Goal: Complete application form

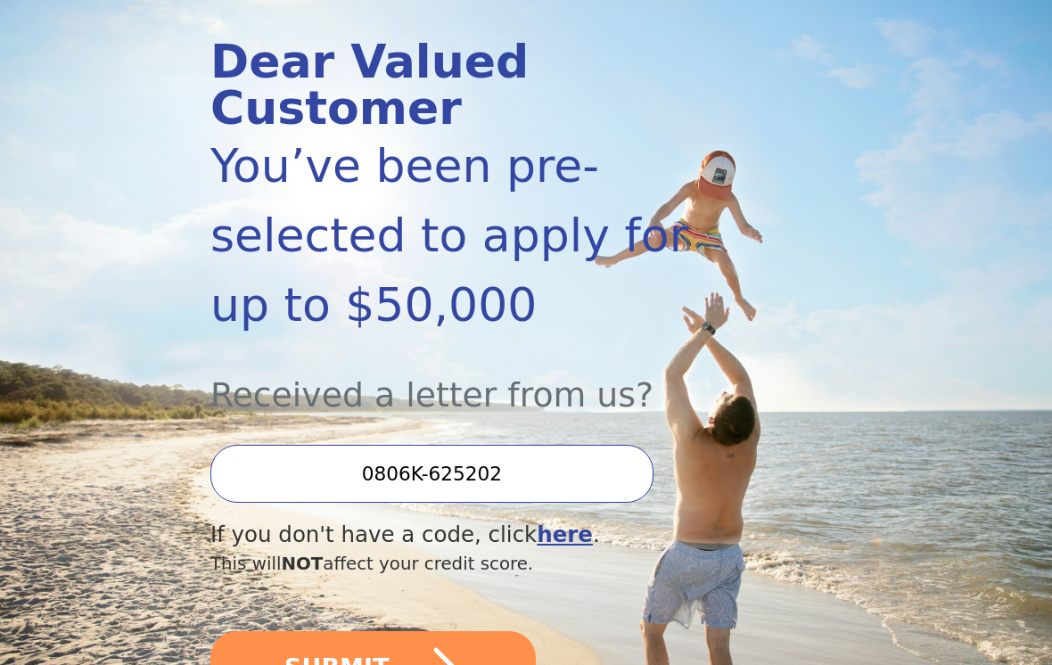
scroll to position [207, 0]
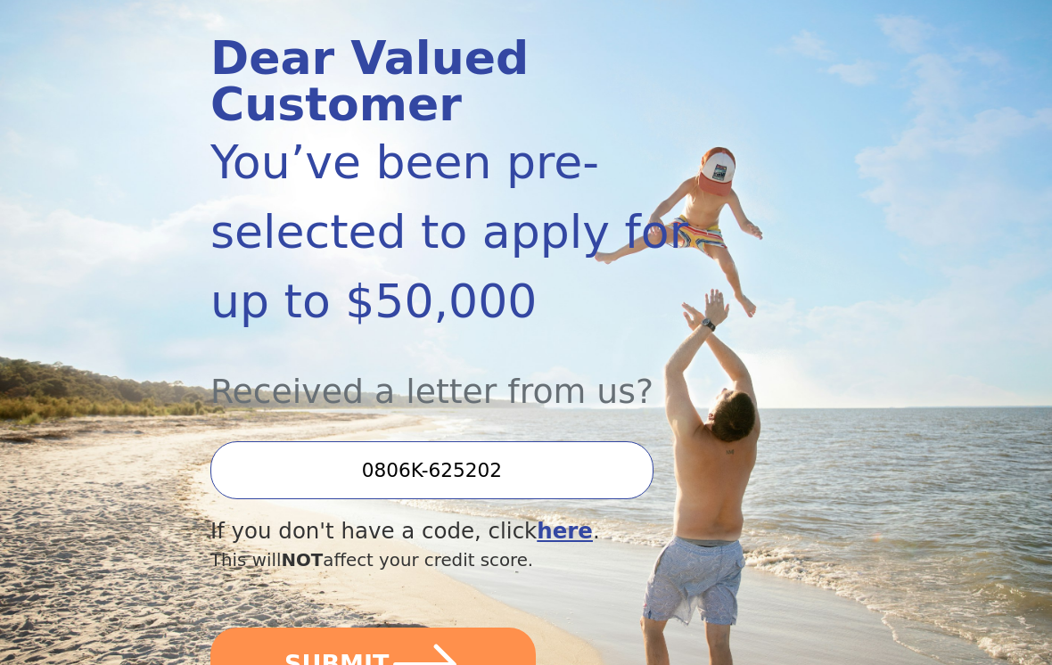
click at [455, 587] on icon "submit" at bounding box center [425, 666] width 72 height 72
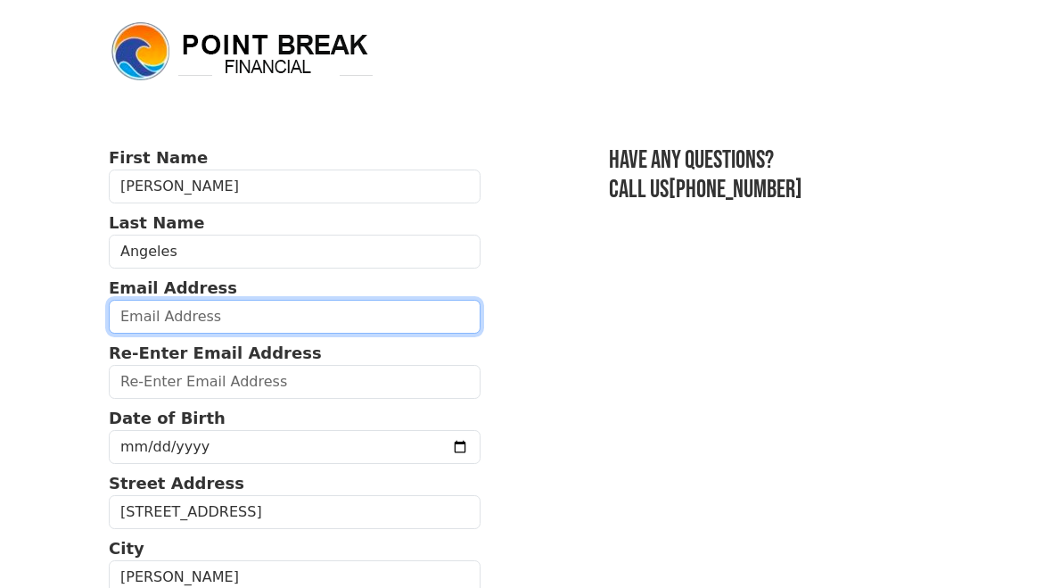
click at [255, 300] on input "email" at bounding box center [295, 317] width 372 height 34
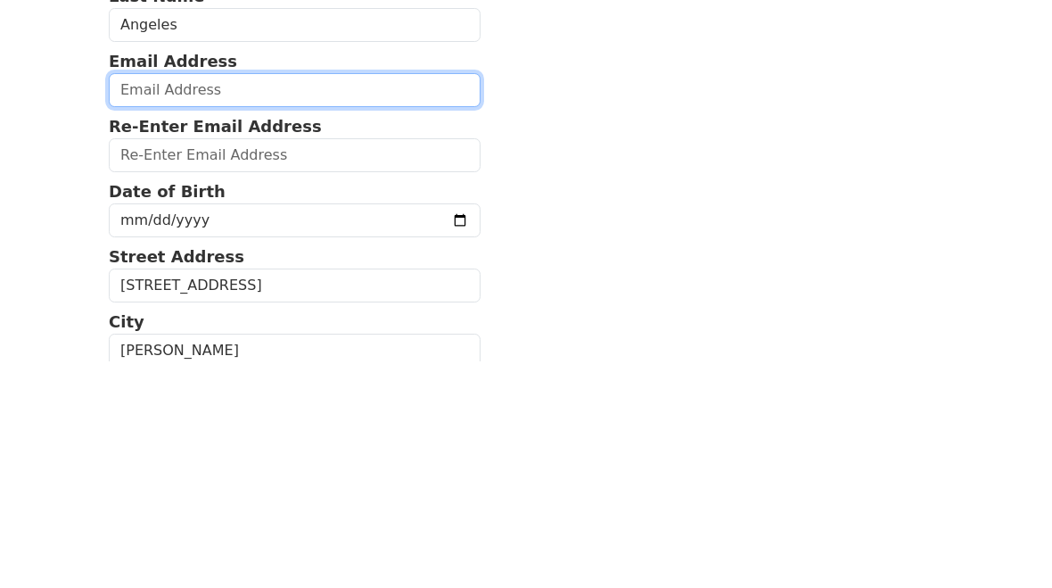
type input "e"
type input "natalia.penafiel@gmail.com"
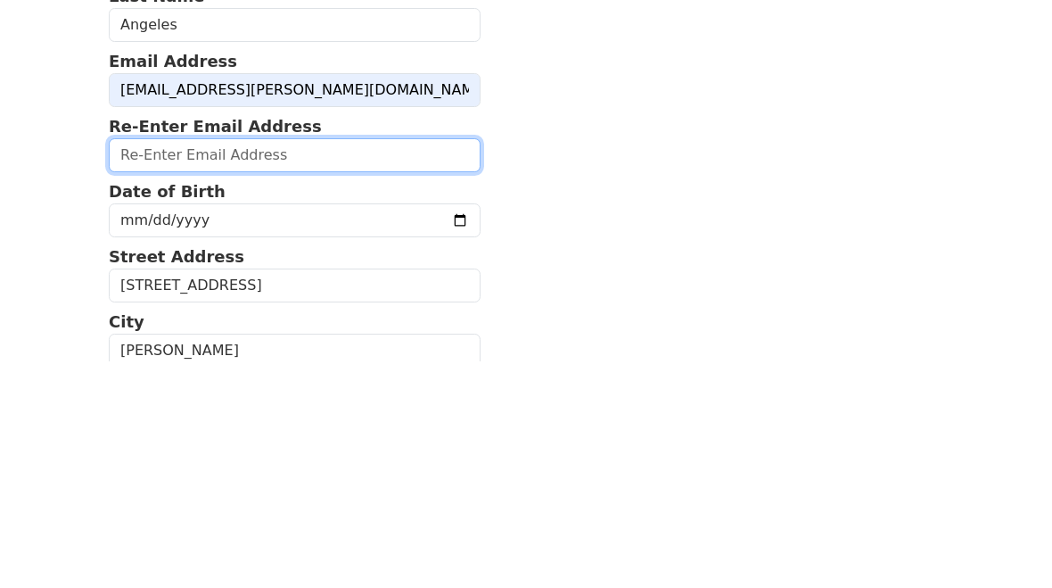
type input "natalia.penafiel@gmail.com"
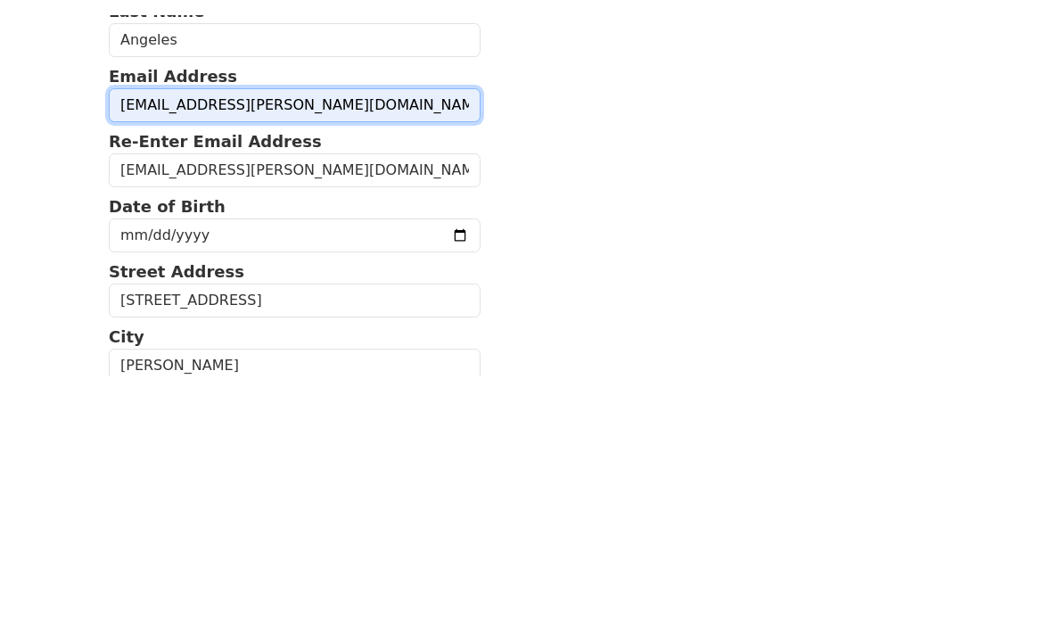
scroll to position [226, 0]
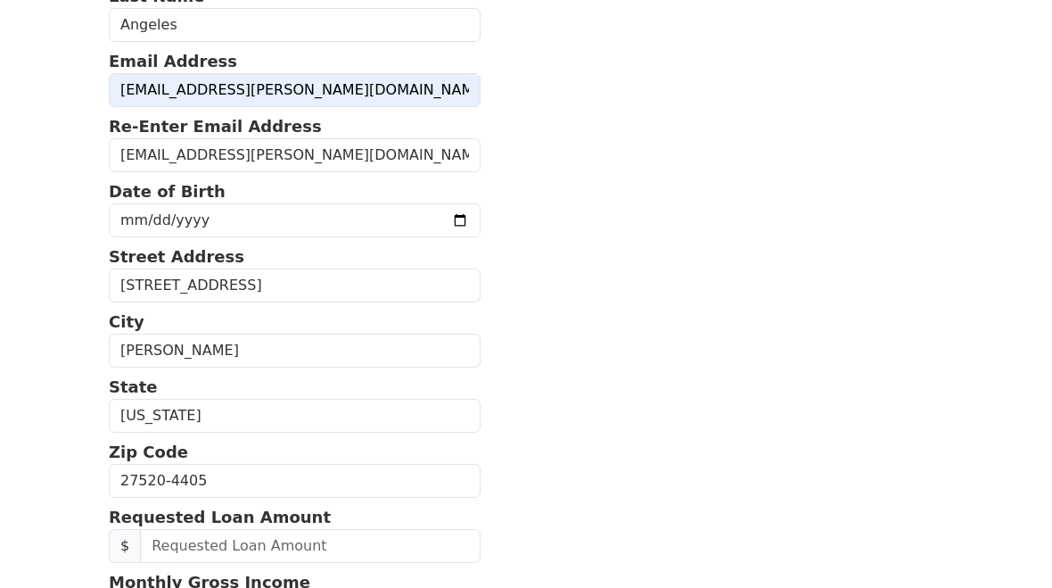
type input "2032196899"
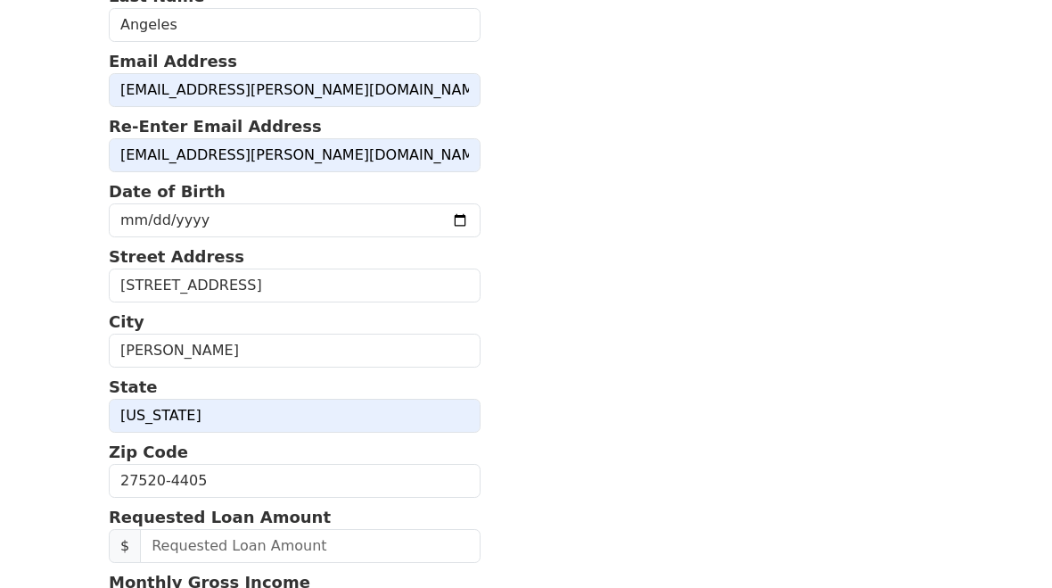
click at [301, 222] on input "date" at bounding box center [295, 220] width 372 height 34
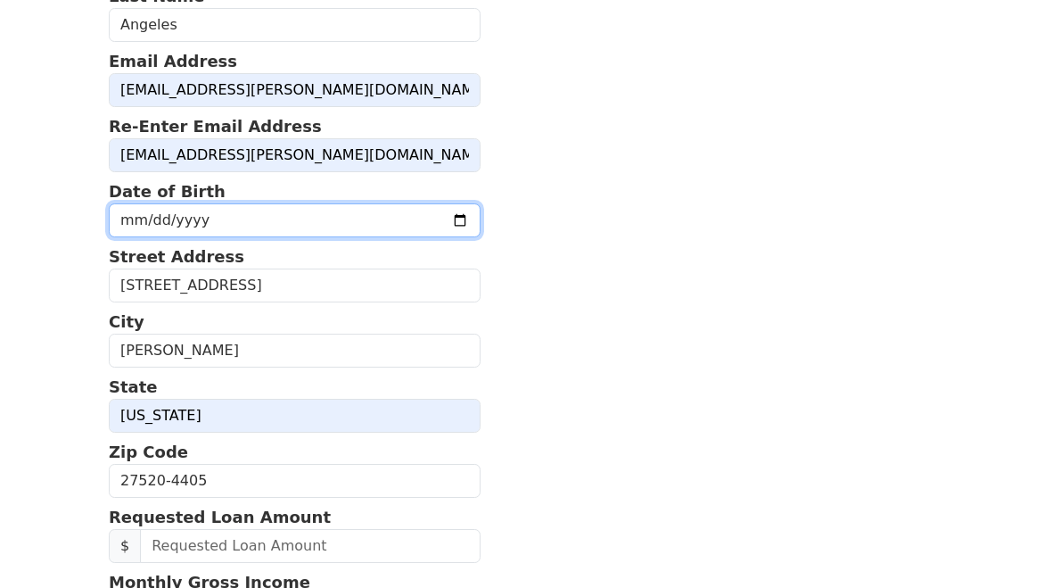
type input "1985-07-26"
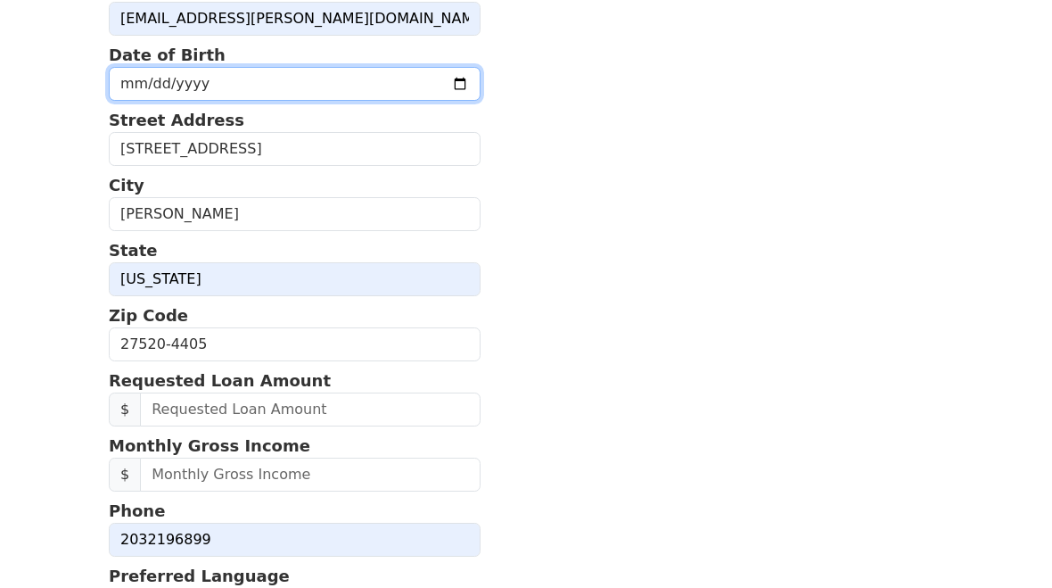
scroll to position [437, 0]
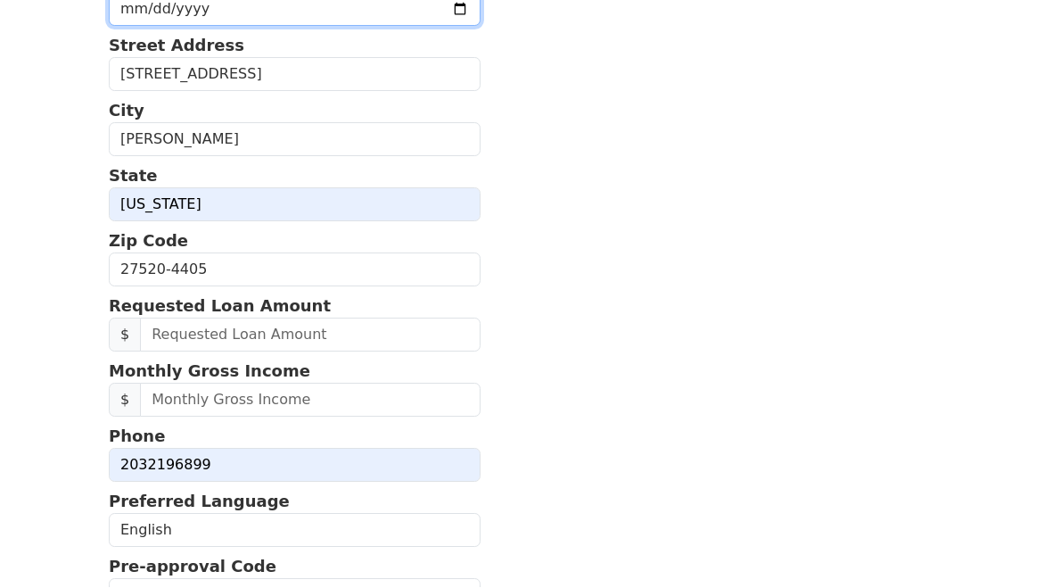
click at [383, 332] on input "text" at bounding box center [310, 335] width 341 height 34
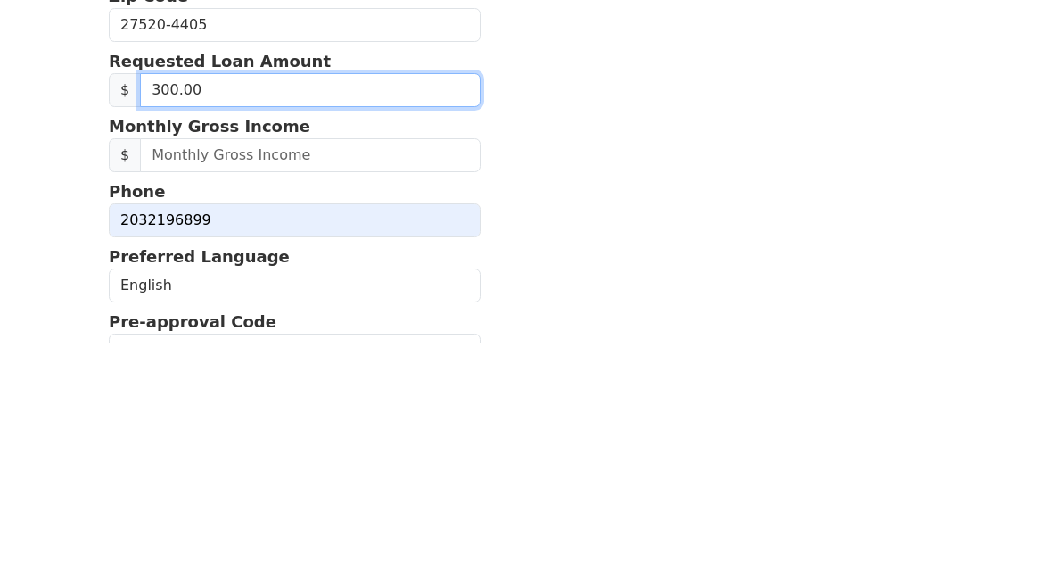
type input "3,000.00"
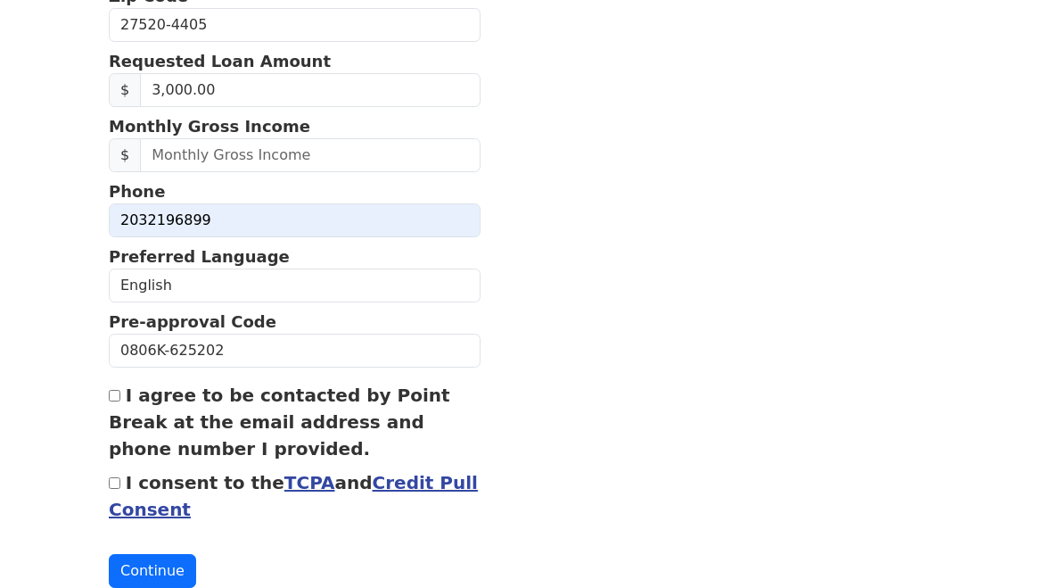
click at [315, 151] on input "text" at bounding box center [310, 155] width 341 height 34
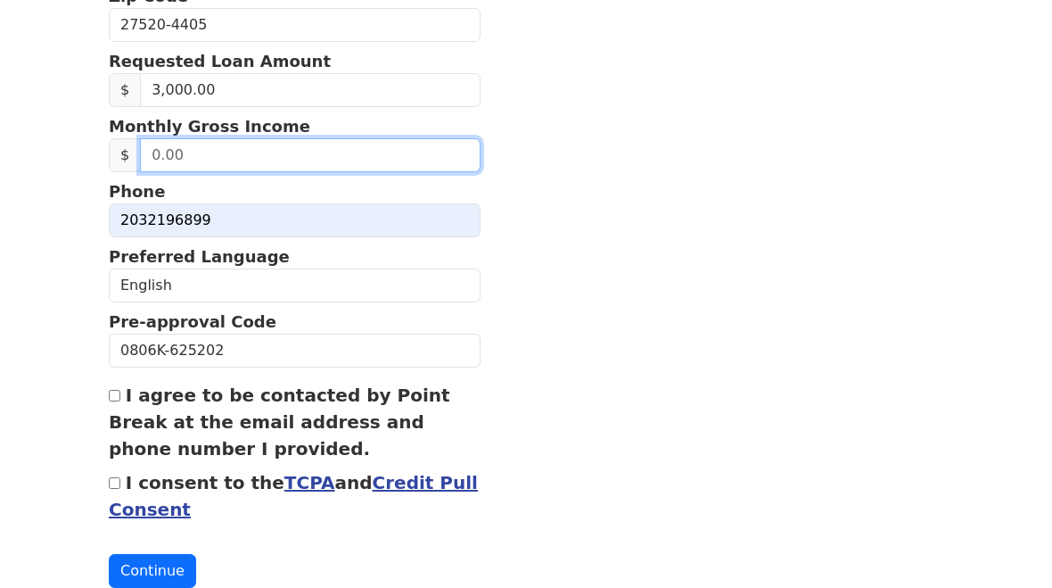
scroll to position [681, 0]
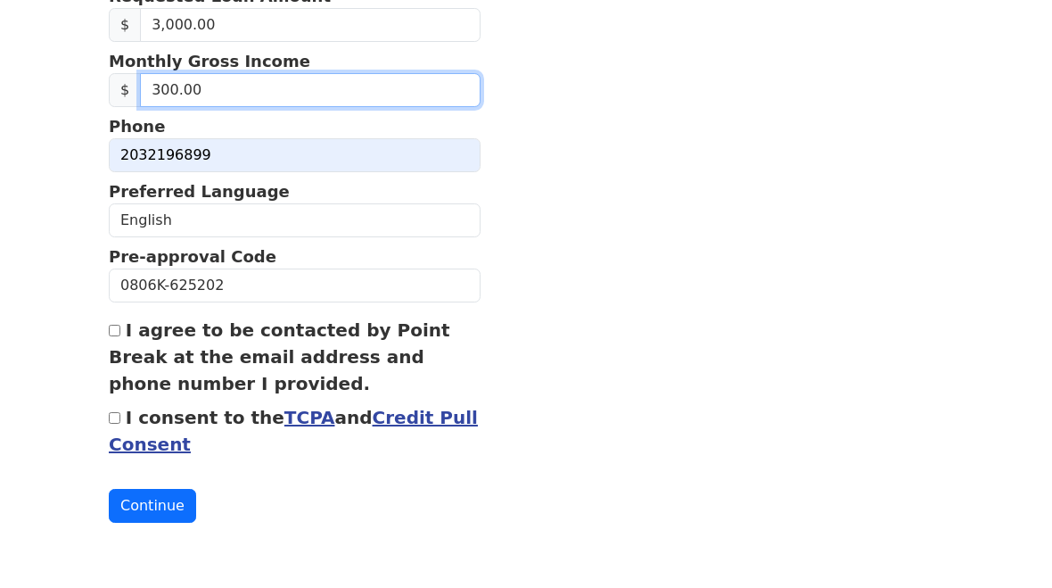
type input "3,000.00"
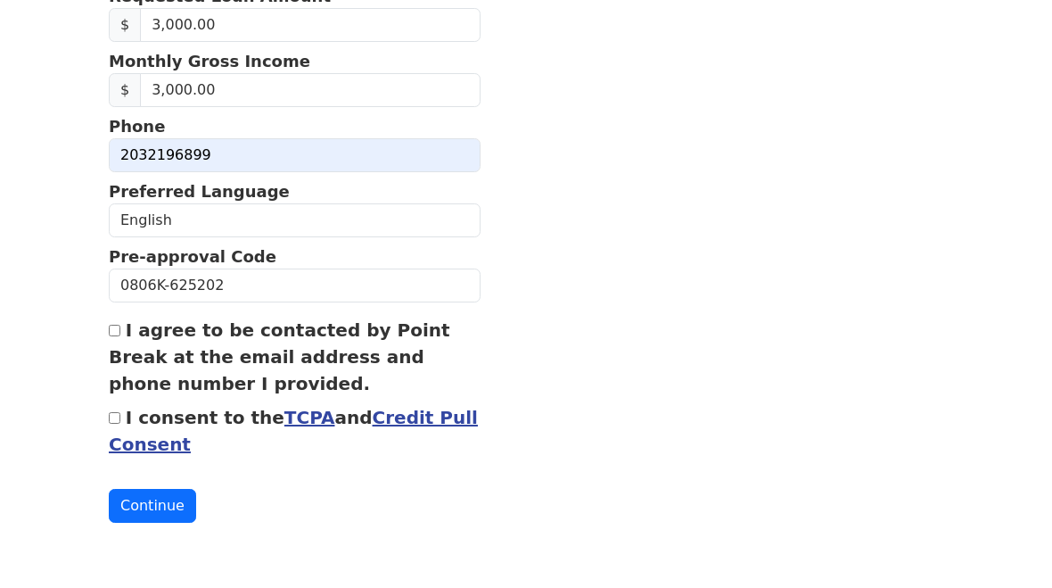
scroll to position [730, 0]
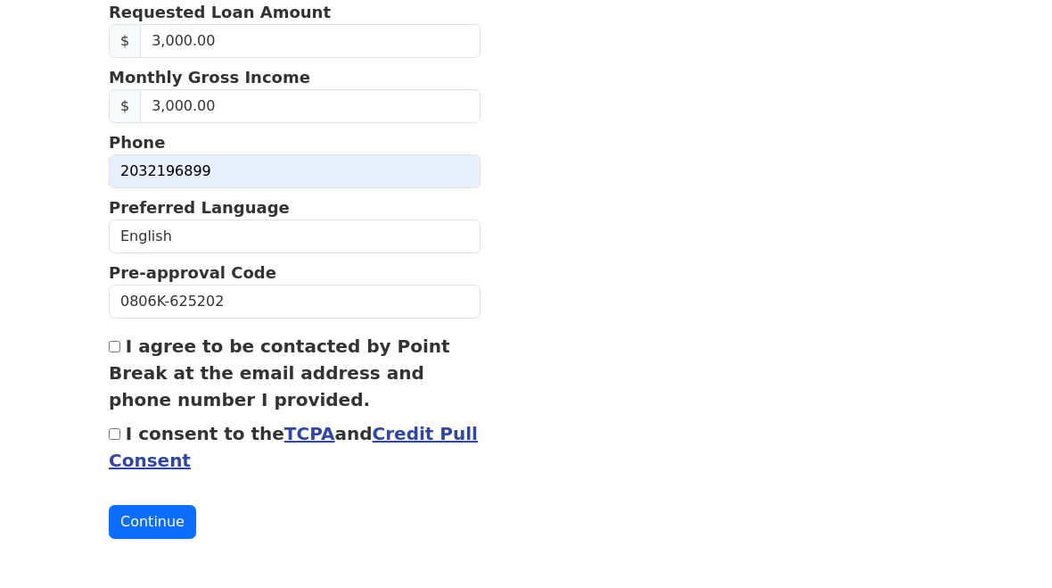
click at [112, 342] on input "I agree to be contacted by Point Break at the email address and phone number I …" at bounding box center [115, 348] width 12 height 12
checkbox input "true"
click at [114, 439] on input "I consent to the TCPA and Credit Pull Consent" at bounding box center [115, 435] width 12 height 12
checkbox input "true"
click at [157, 521] on button "Continue" at bounding box center [152, 523] width 87 height 34
